Goal: Information Seeking & Learning: Learn about a topic

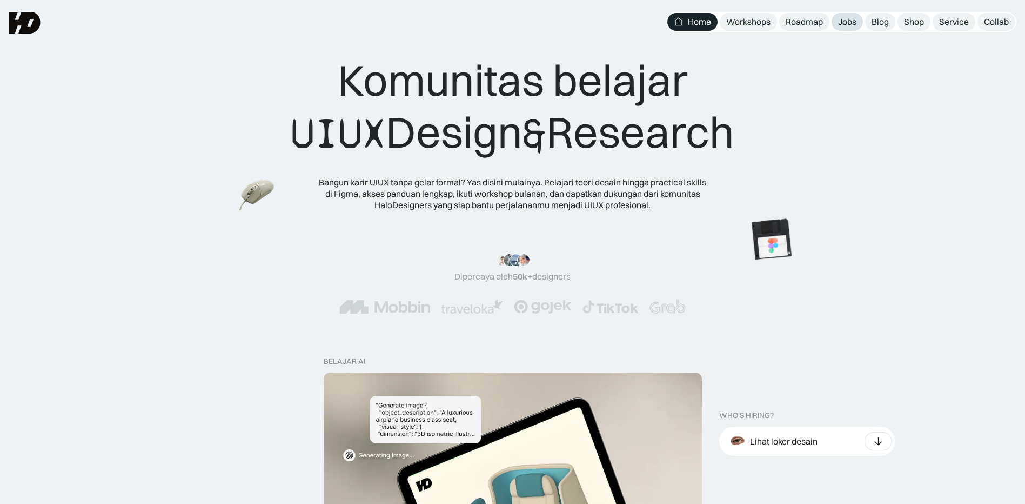
click at [847, 17] on div "Jobs" at bounding box center [847, 21] width 18 height 11
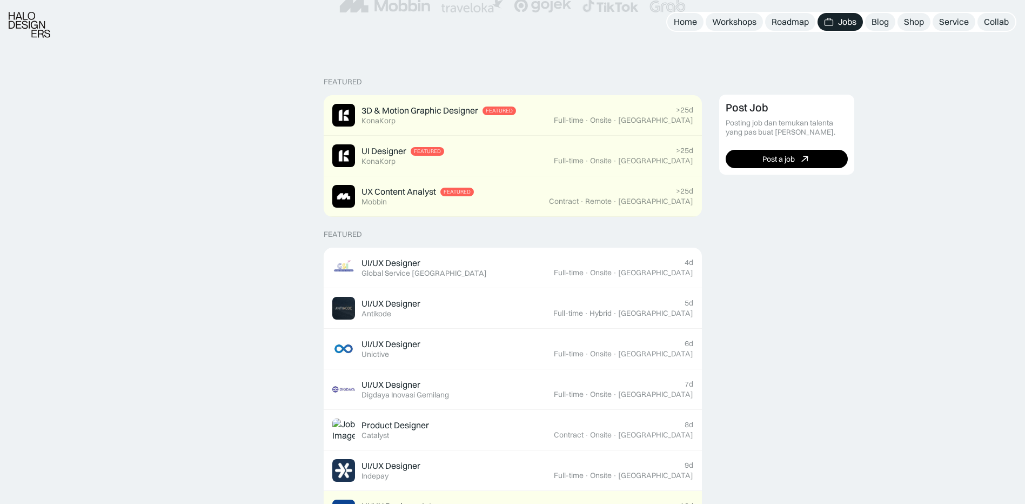
scroll to position [324, 0]
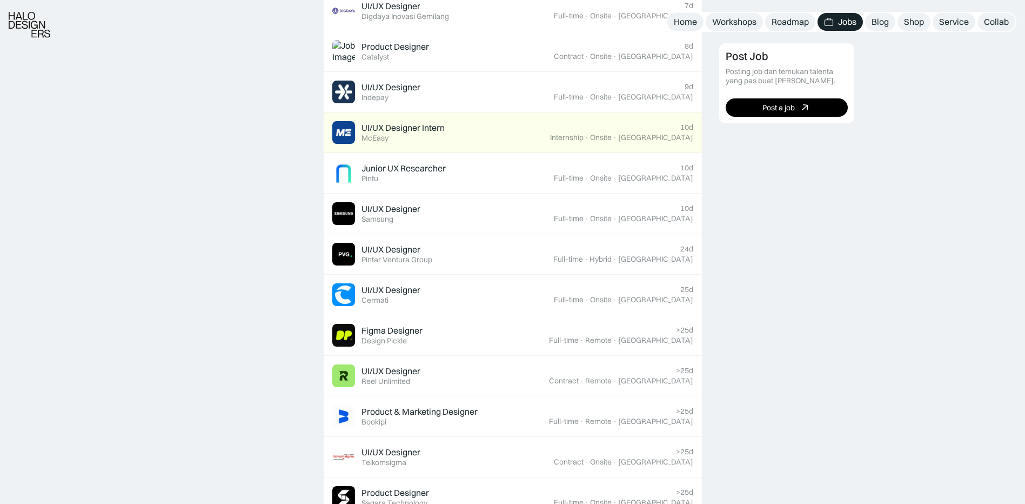
scroll to position [648, 0]
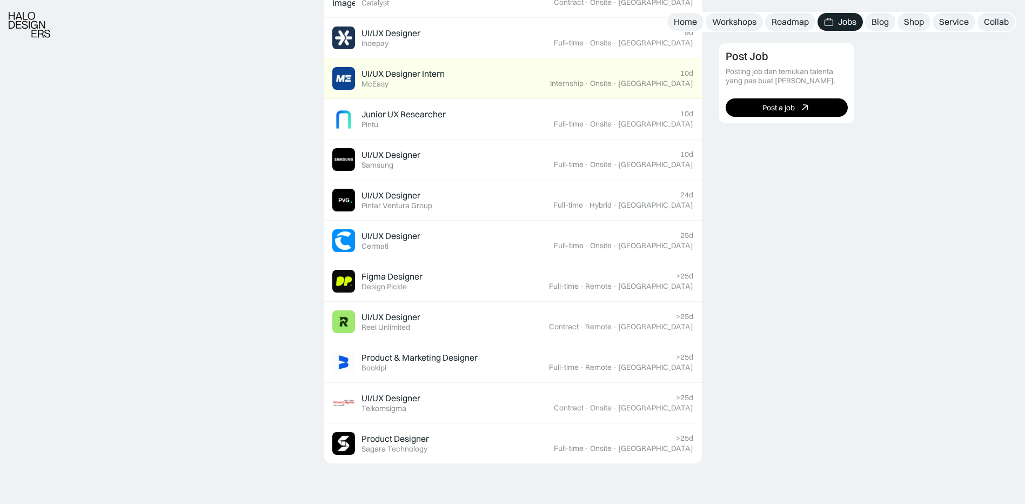
drag, startPoint x: 538, startPoint y: 437, endPoint x: 241, endPoint y: 367, distance: 304.7
click at [240, 367] on div "Featured 3D & Motion Graphic Designer Featured KonaKorp >25d Full-time · Onsite…" at bounding box center [512, 299] width 1025 height 1353
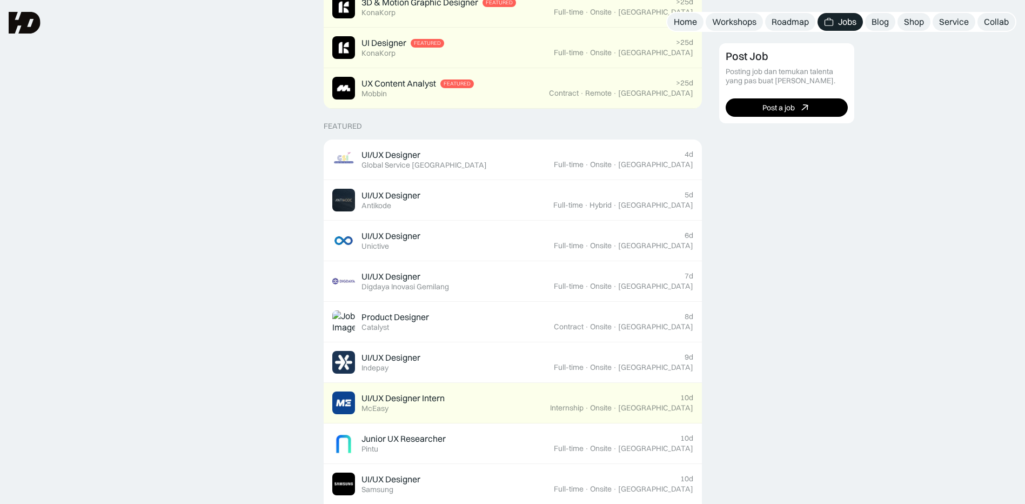
scroll to position [270, 0]
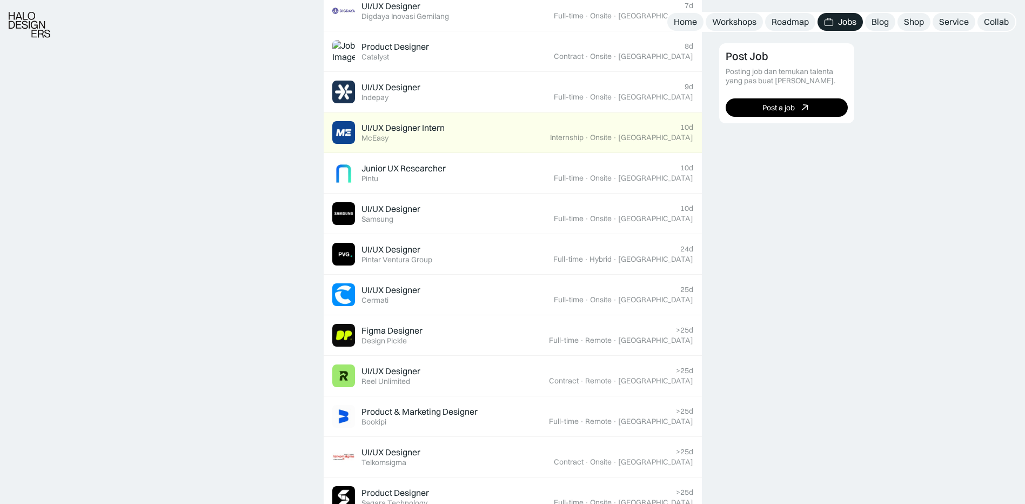
scroll to position [648, 0]
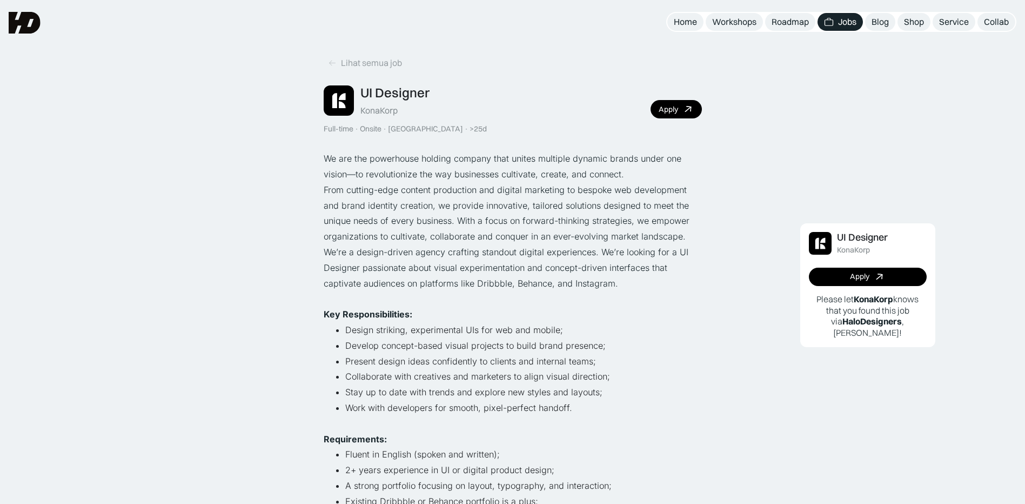
scroll to position [216, 0]
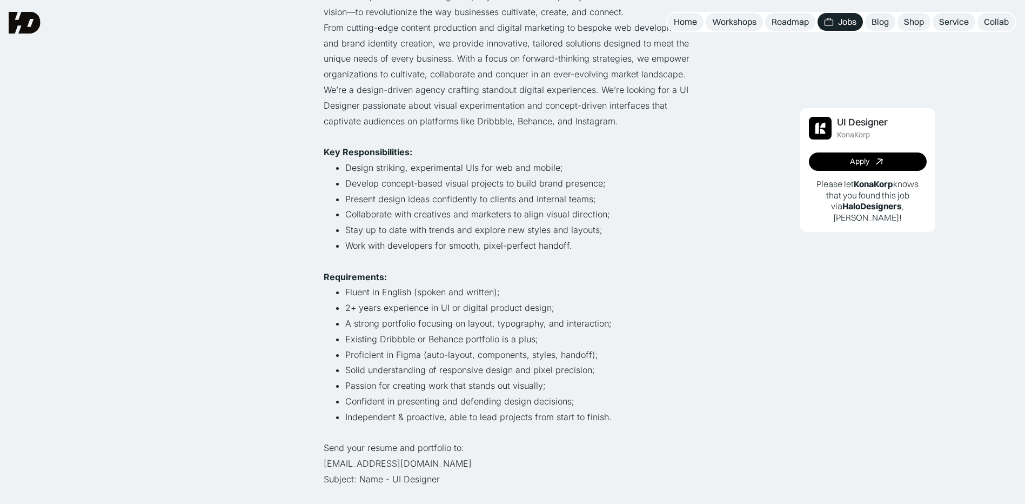
scroll to position [0, 0]
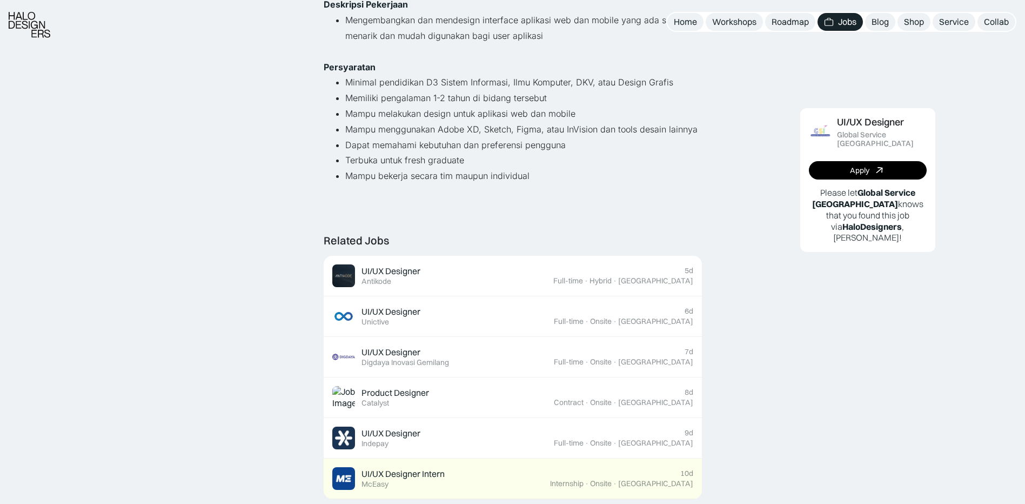
click at [255, 175] on div "Lihat semua job UI/UX Designer Global Service [GEOGRAPHIC_DATA] Full-time · Ons…" at bounding box center [512, 398] width 1025 height 1228
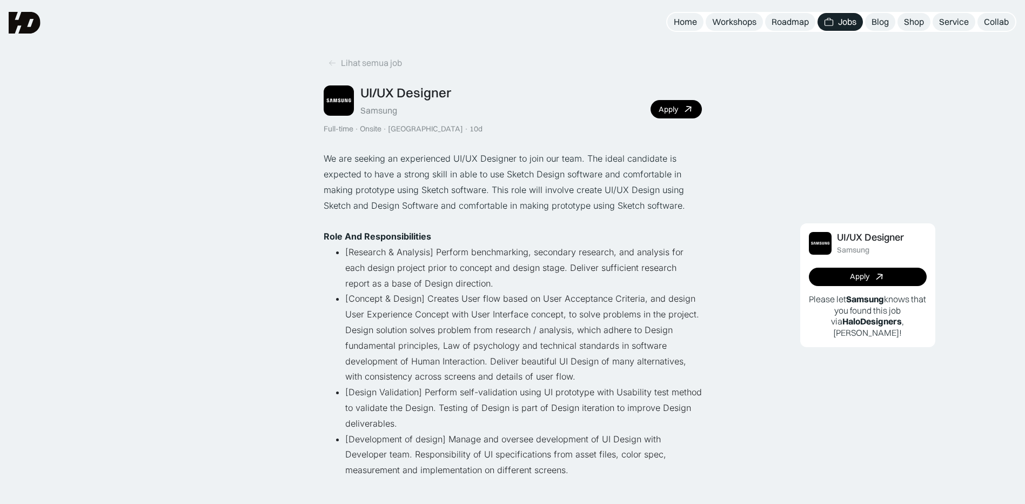
scroll to position [270, 0]
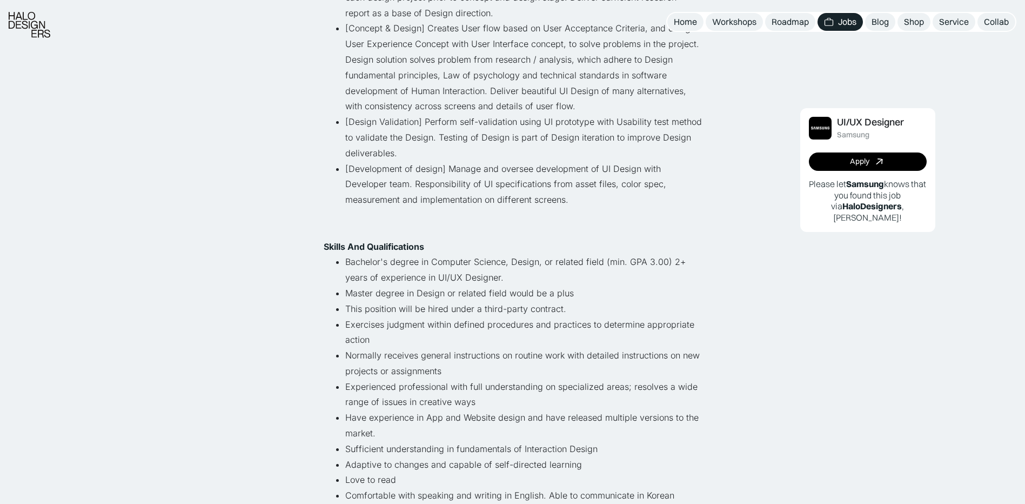
click at [599, 202] on li "[Development of design] Manage and oversee development of UI Design with Develo…" at bounding box center [523, 200] width 357 height 78
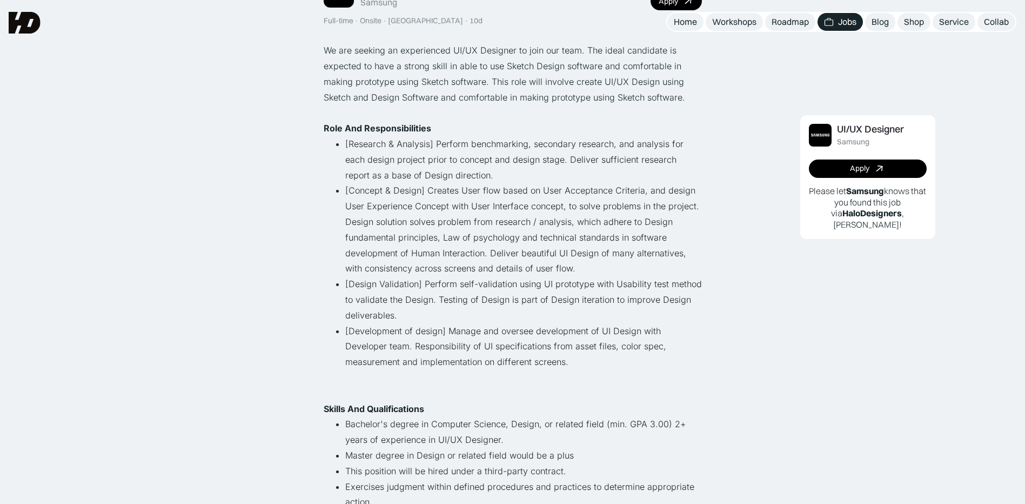
scroll to position [0, 0]
